Goal: Task Accomplishment & Management: Complete application form

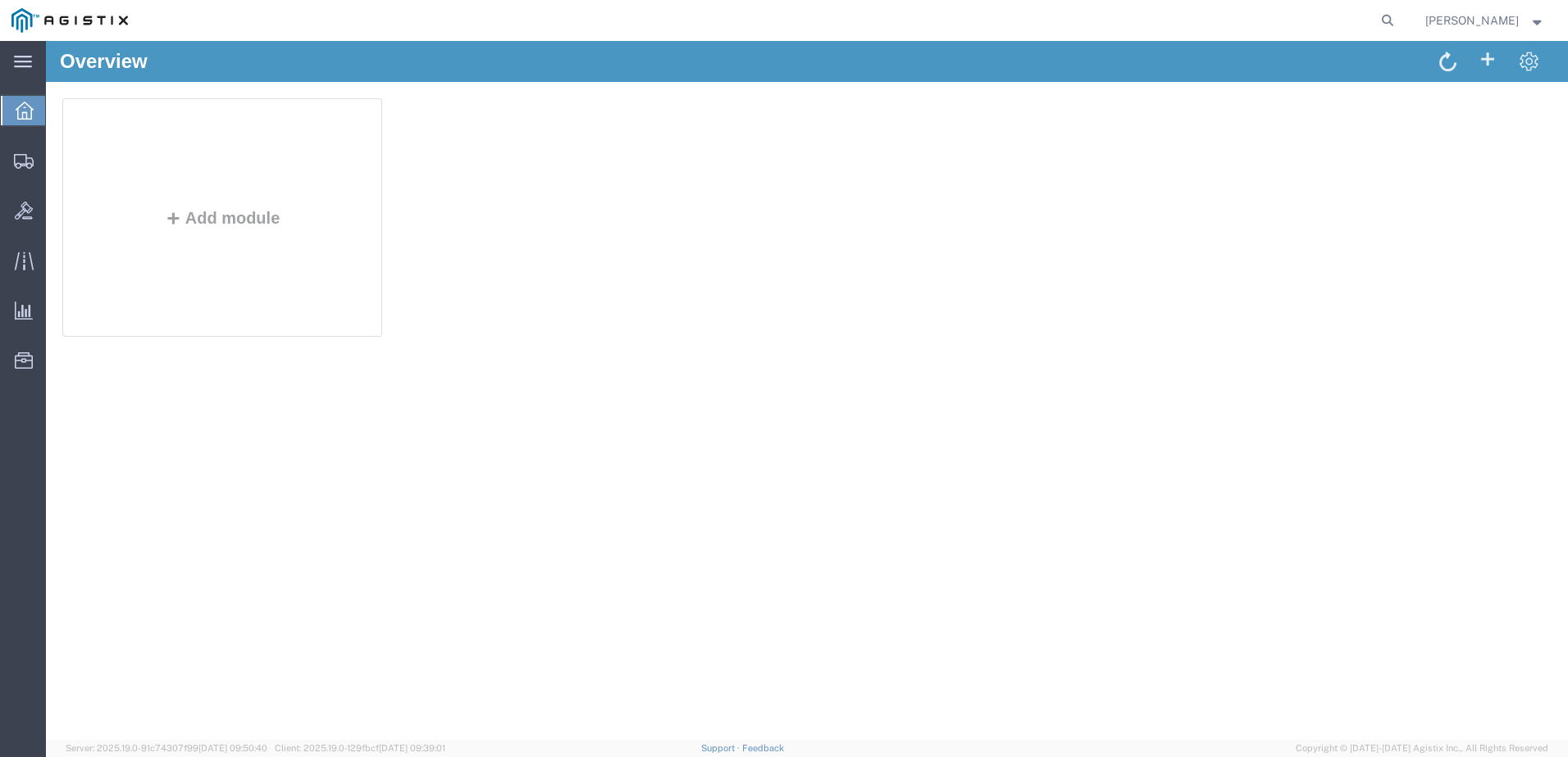
click at [1402, 16] on form at bounding box center [1387, 20] width 26 height 41
click at [1399, 22] on icon at bounding box center [1387, 20] width 23 height 23
click at [1322, 26] on input "search" at bounding box center [1126, 20] width 498 height 39
type input "GDIT-73968"
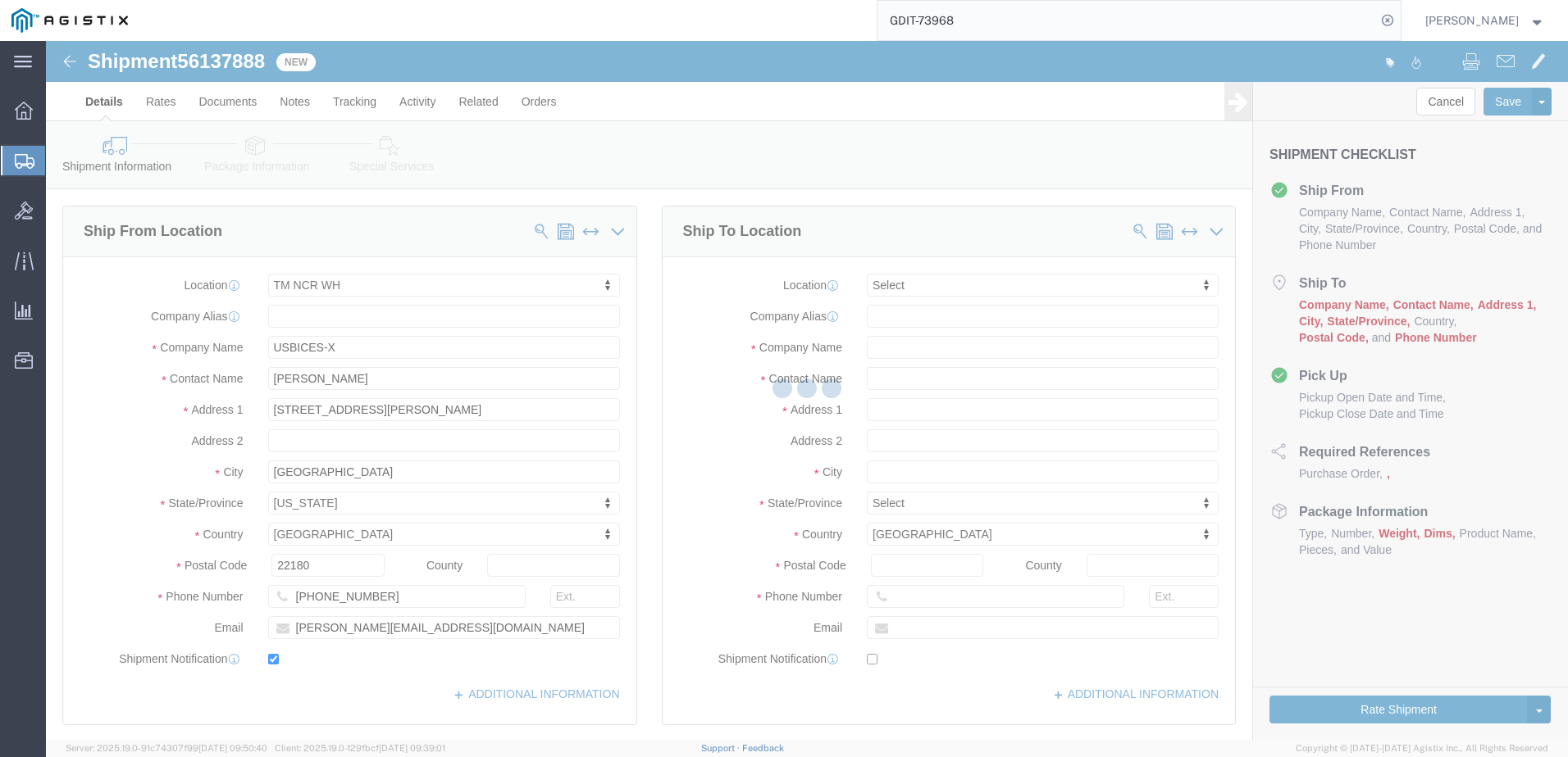
select select "69651"
select select
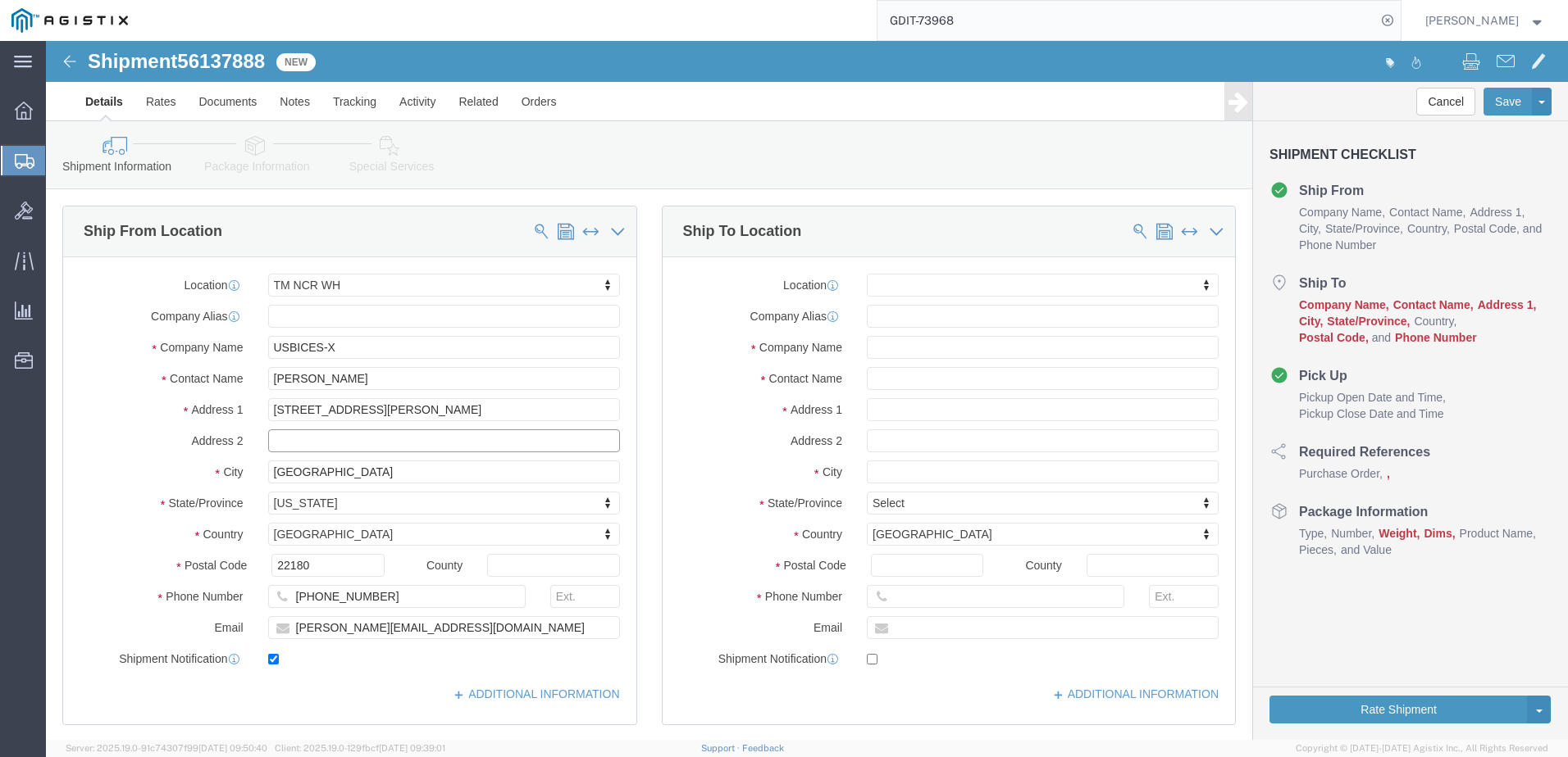
click input "text"
click input "[PERSON_NAME]"
type input "[PERSON_NAME]"
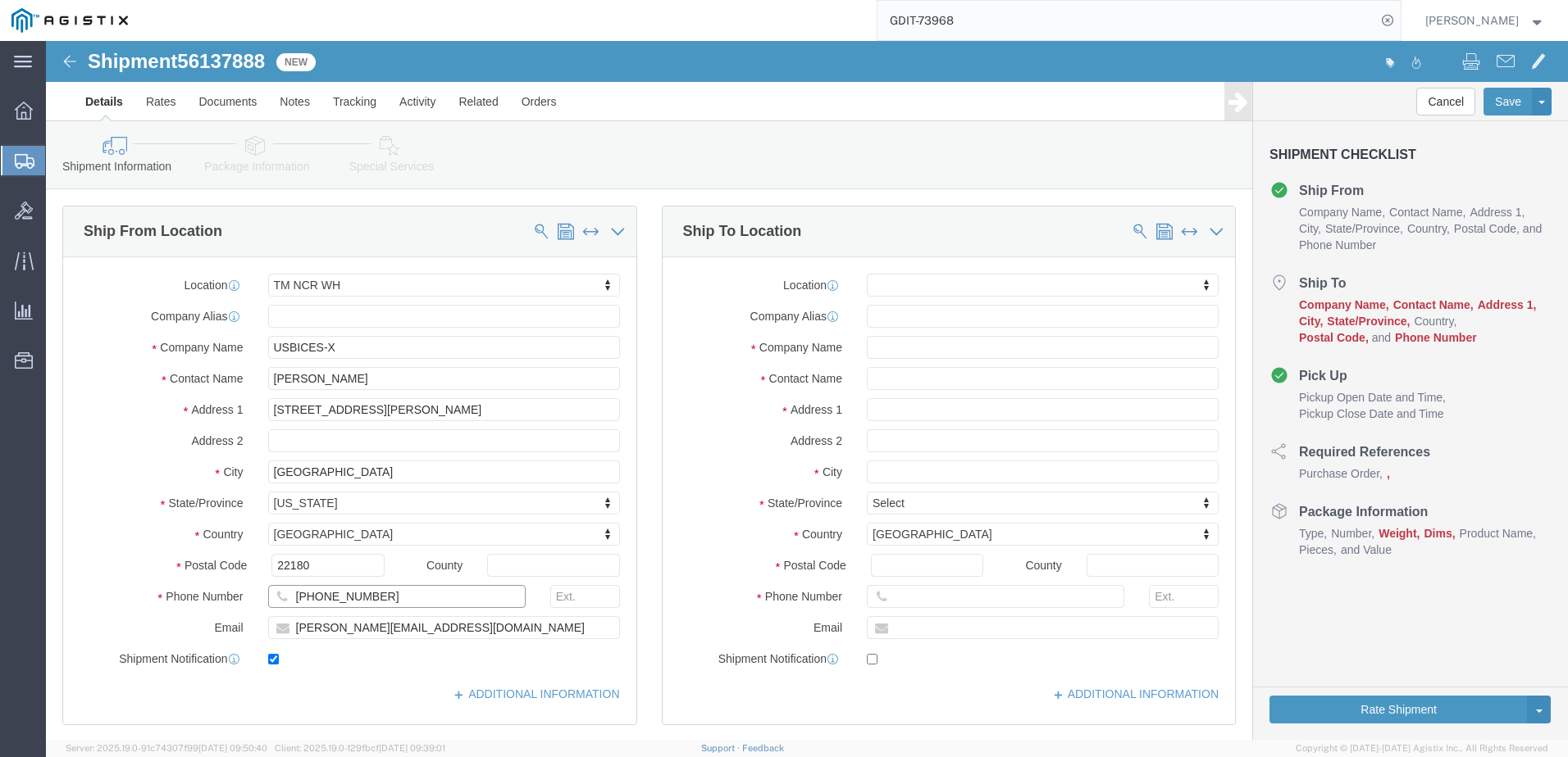
click input "[PHONE_NUMBER]"
type input "5712647548"
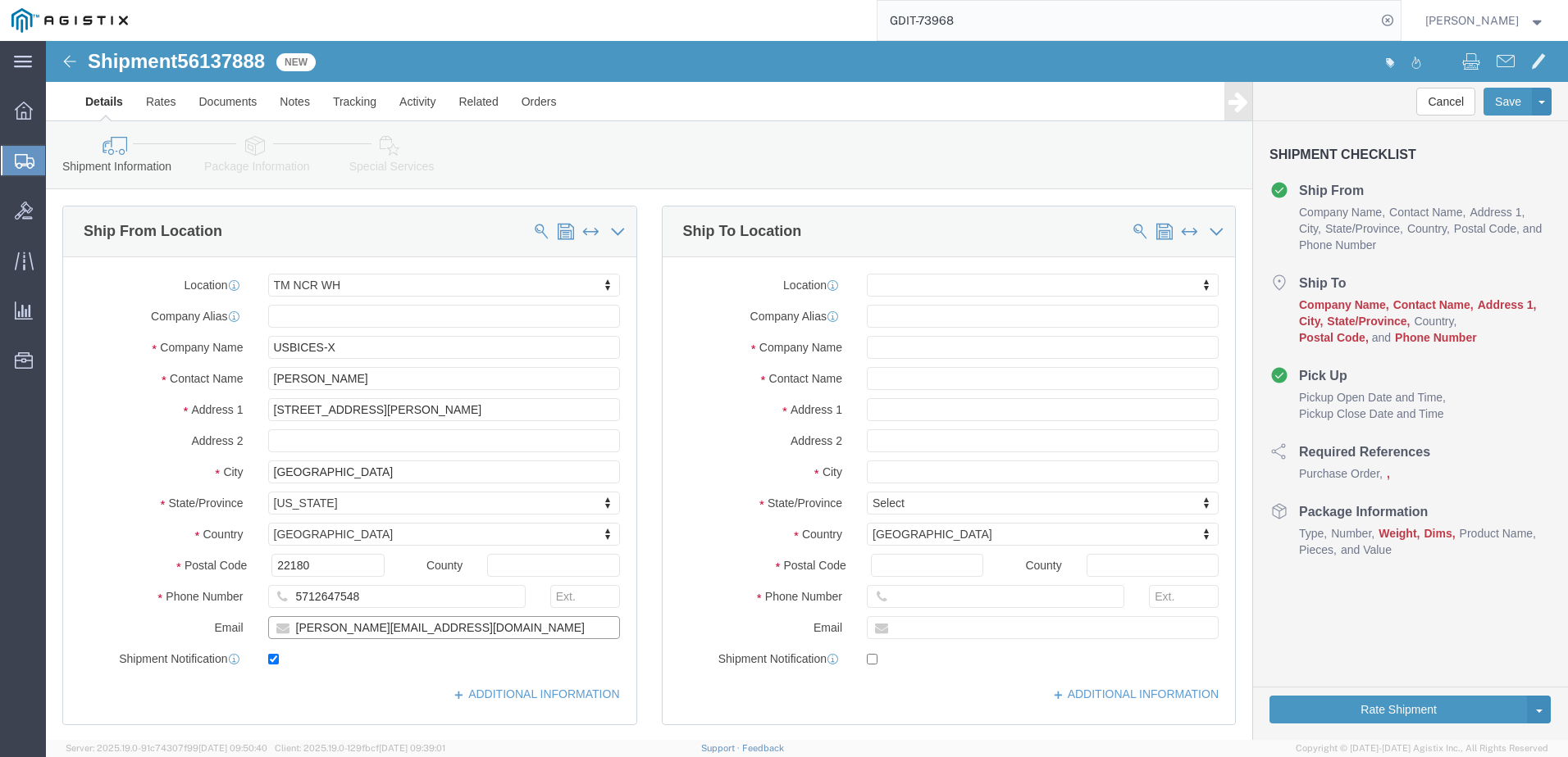
click input "[PERSON_NAME][EMAIL_ADDRESS][DOMAIN_NAME]"
type input "[PERSON_NAME][EMAIL_ADDRESS][PERSON_NAME][DOMAIN_NAME]"
click input "text"
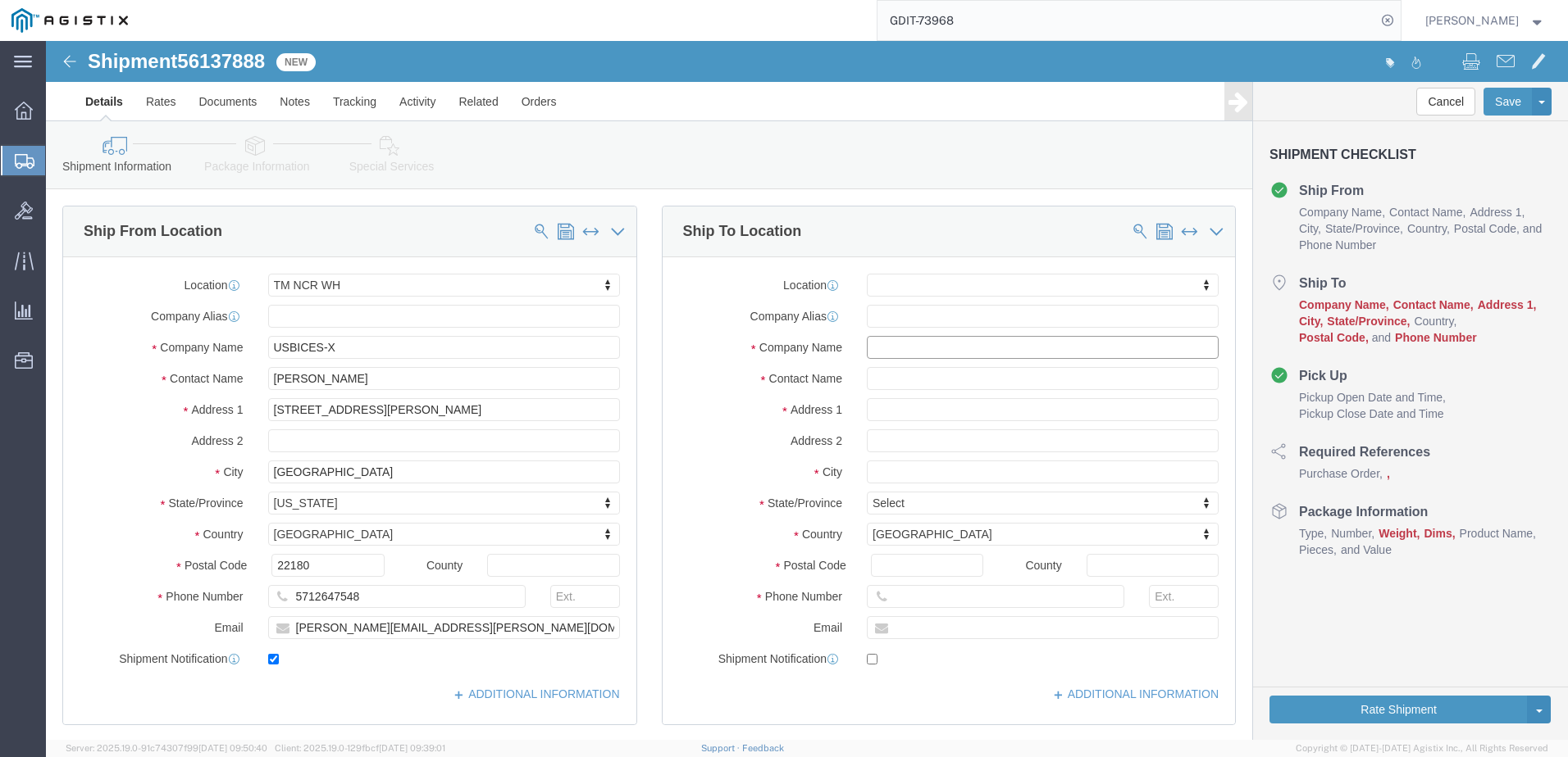
click input "text"
paste input "Naval Special Warfare Det [GEOGRAPHIC_DATA]"
type input "Naval Special Warfare Det [GEOGRAPHIC_DATA]"
click input "text"
drag, startPoint x: 216, startPoint y: 112, endPoint x: 262, endPoint y: 145, distance: 56.6
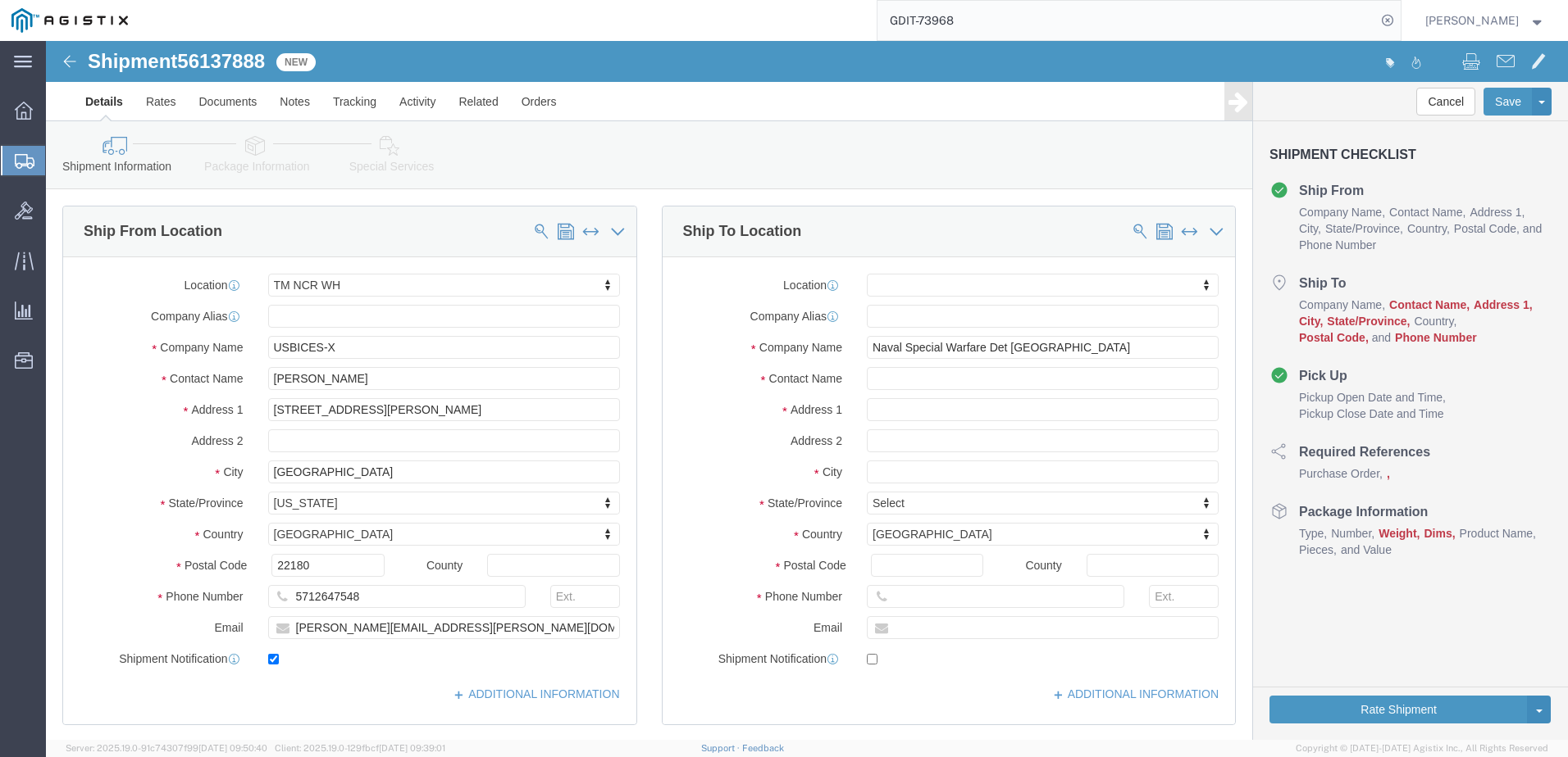
click icon
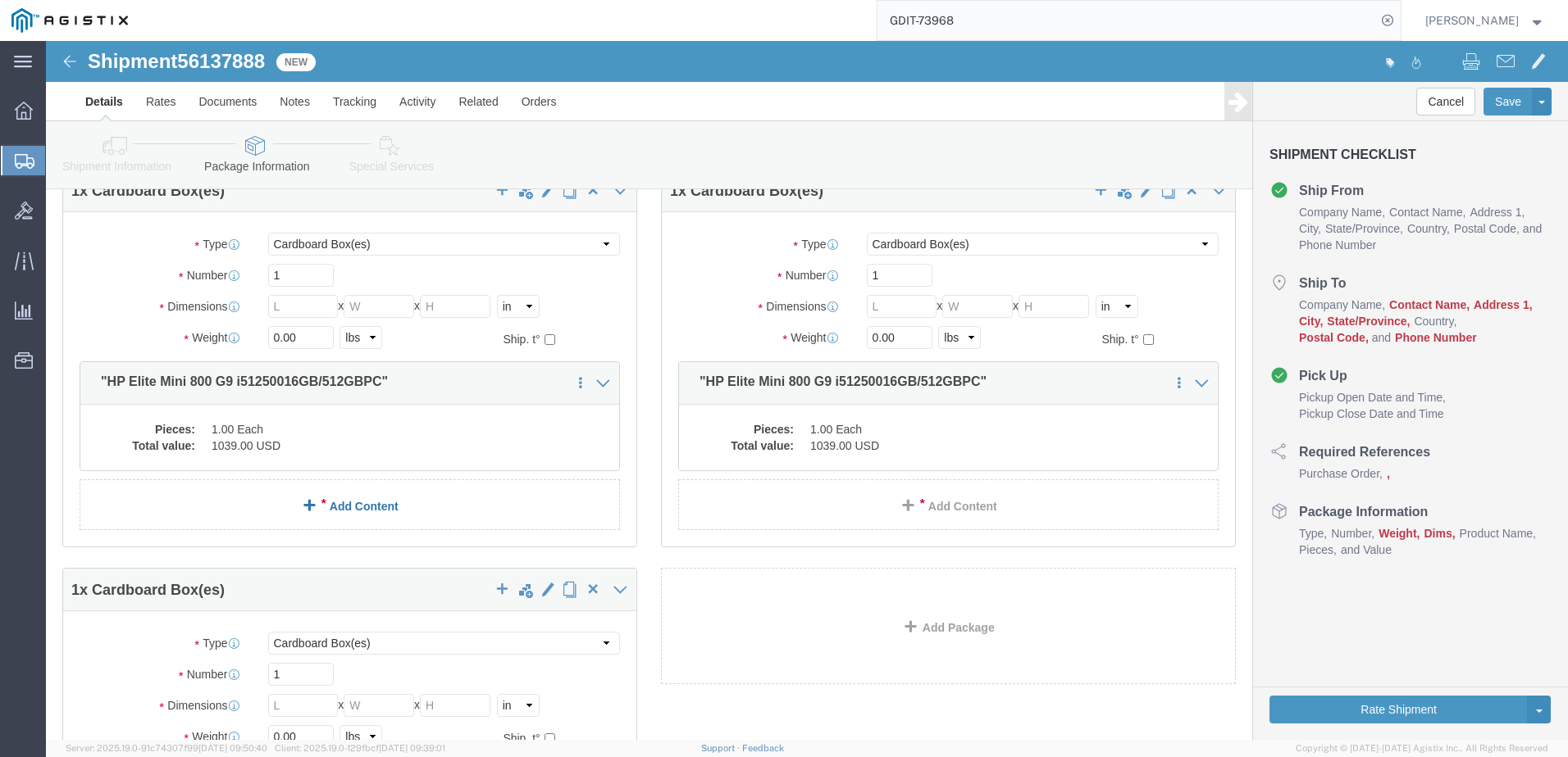
scroll to position [82, 0]
click dd "1.00 Each"
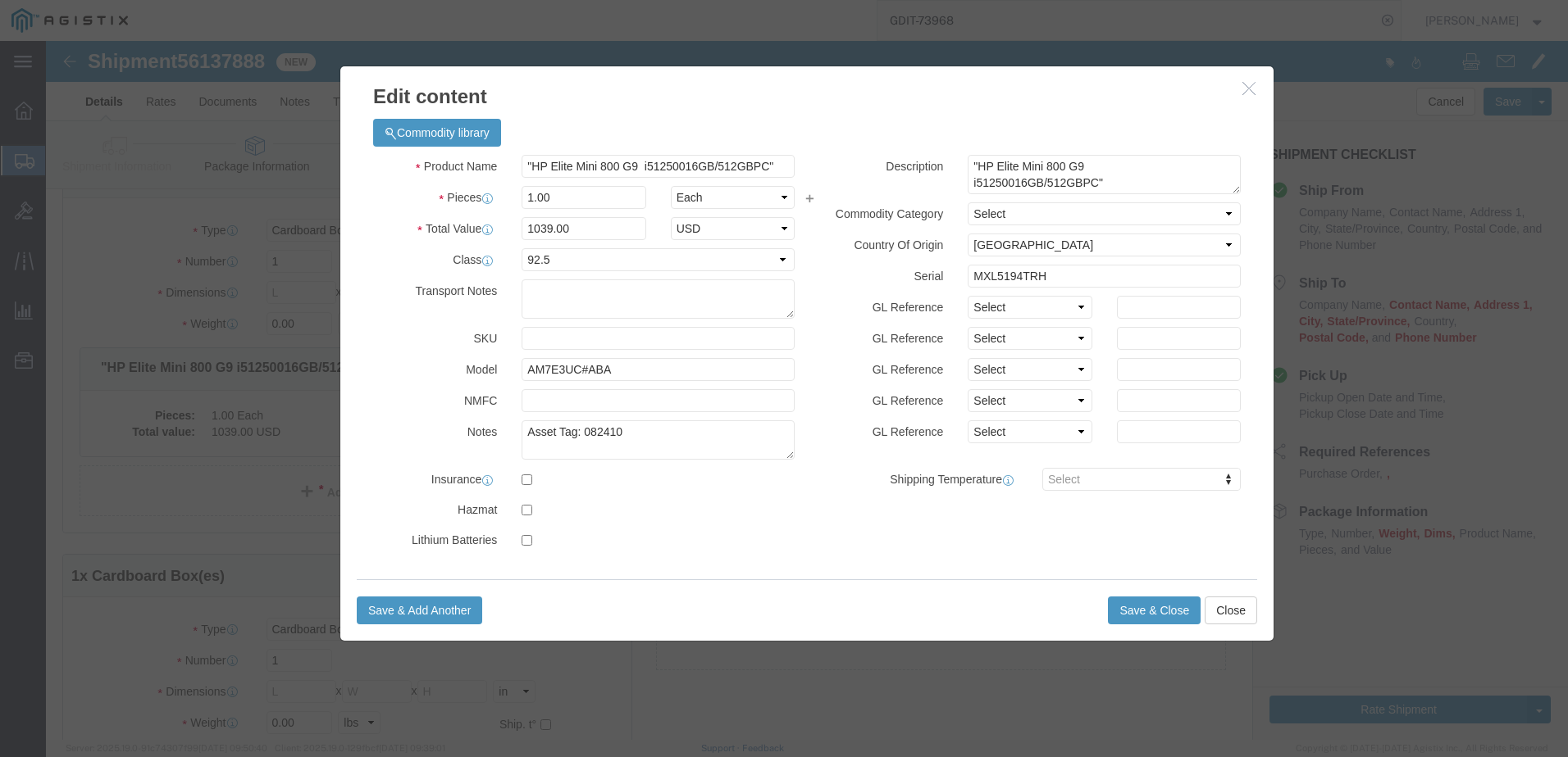
scroll to position [76, 0]
click h3 "Edit content"
click icon "button"
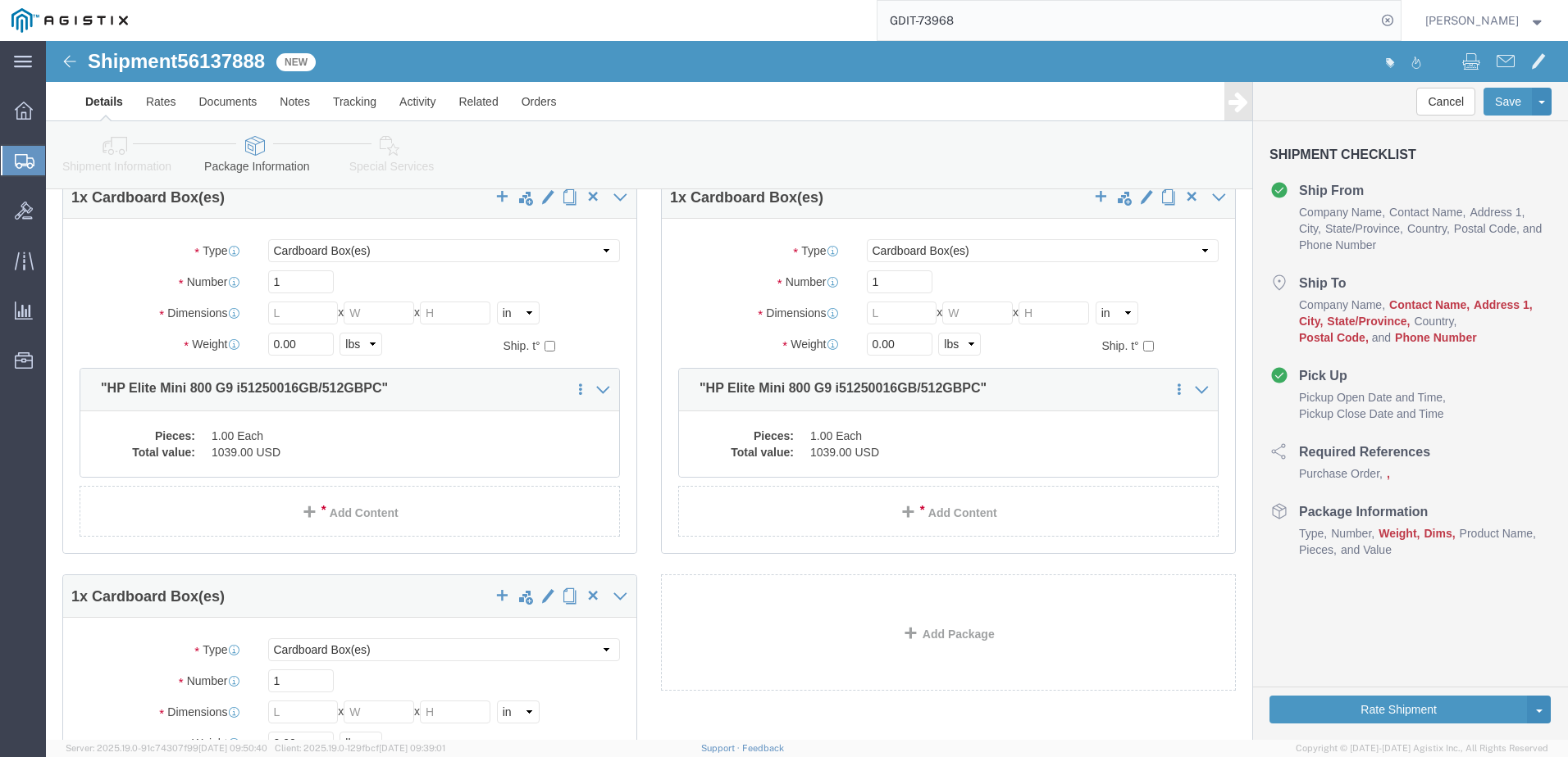
scroll to position [0, 0]
